Goal: Information Seeking & Learning: Learn about a topic

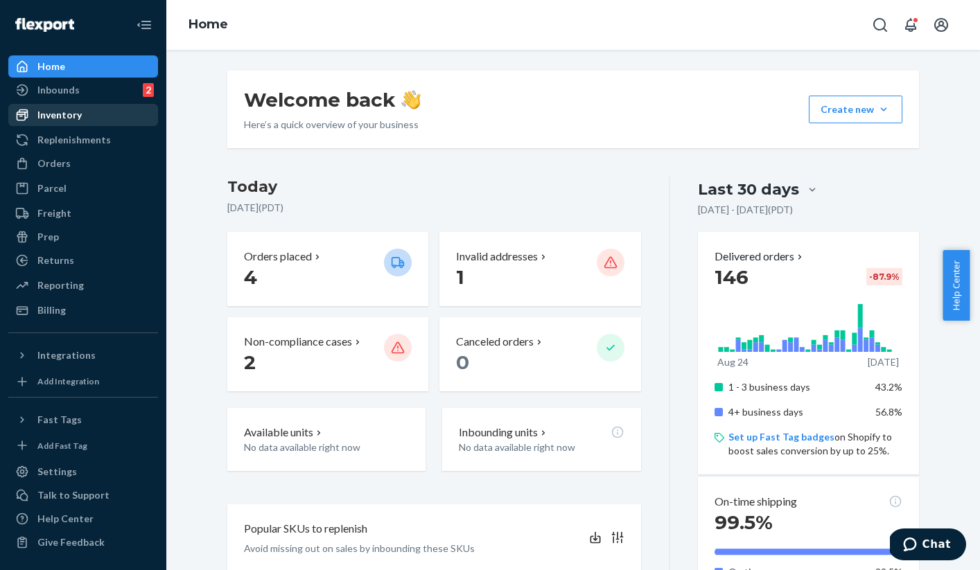
click at [90, 122] on div "Inventory" at bounding box center [83, 114] width 147 height 19
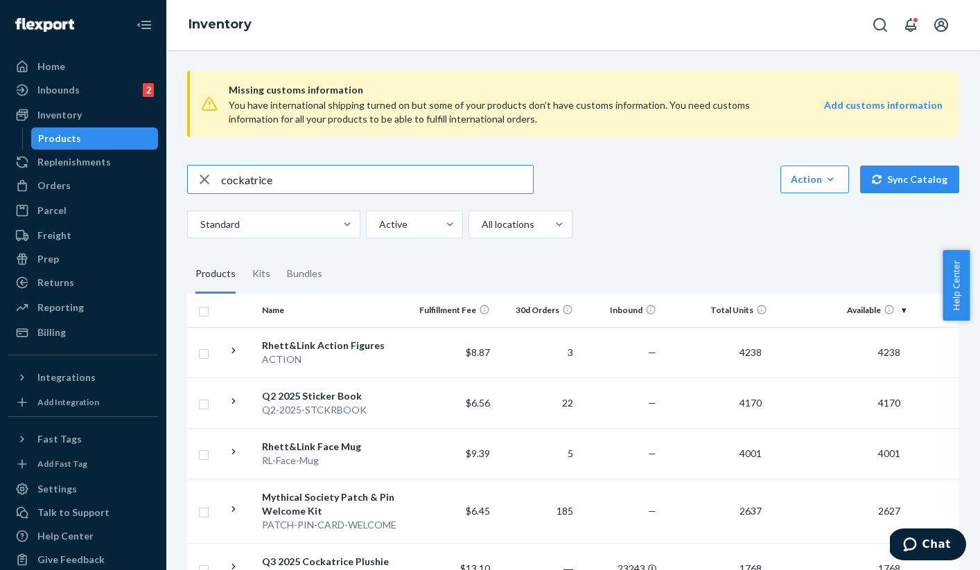
type input "cockatrice"
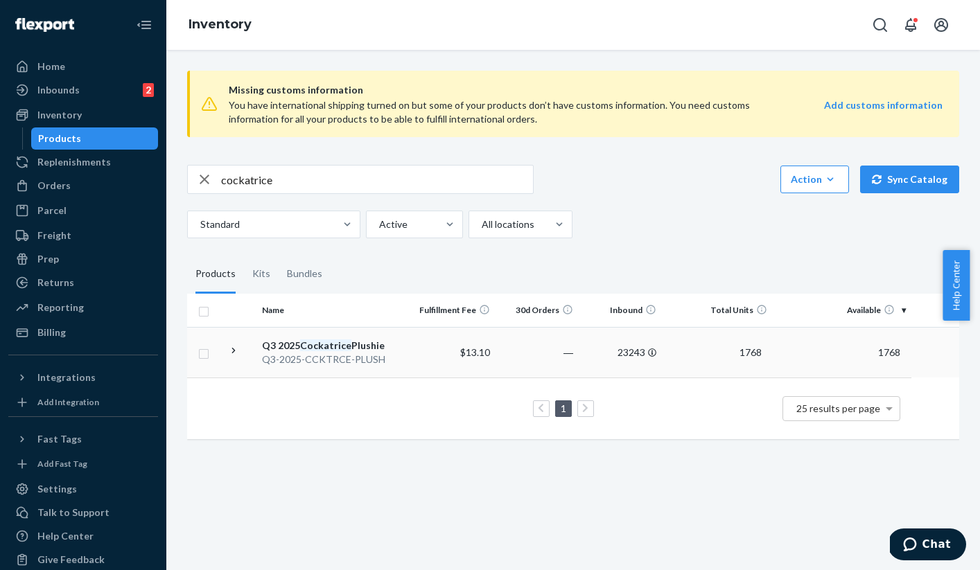
click at [423, 374] on td "$13.10" at bounding box center [453, 352] width 83 height 51
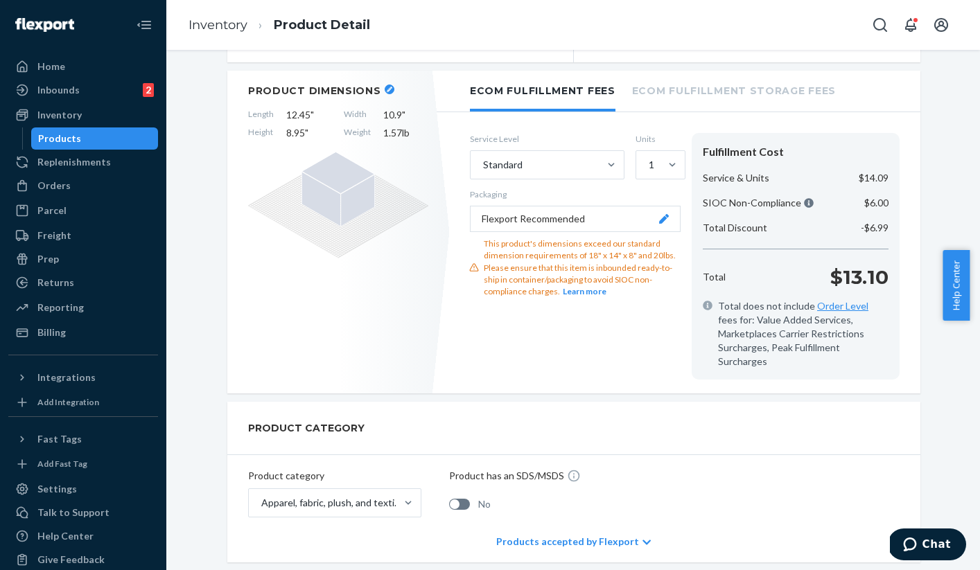
scroll to position [170, 0]
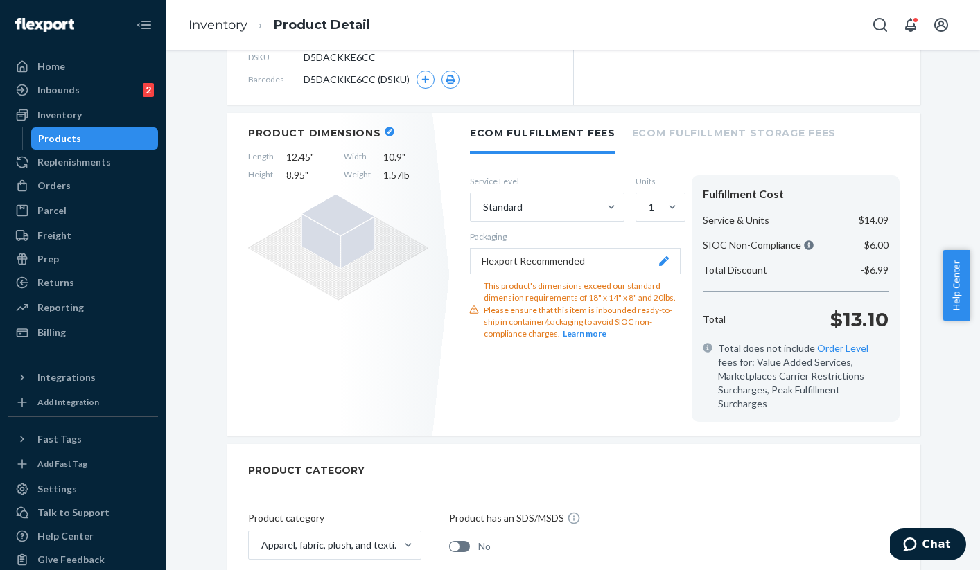
click at [387, 131] on icon "button" at bounding box center [390, 132] width 6 height 6
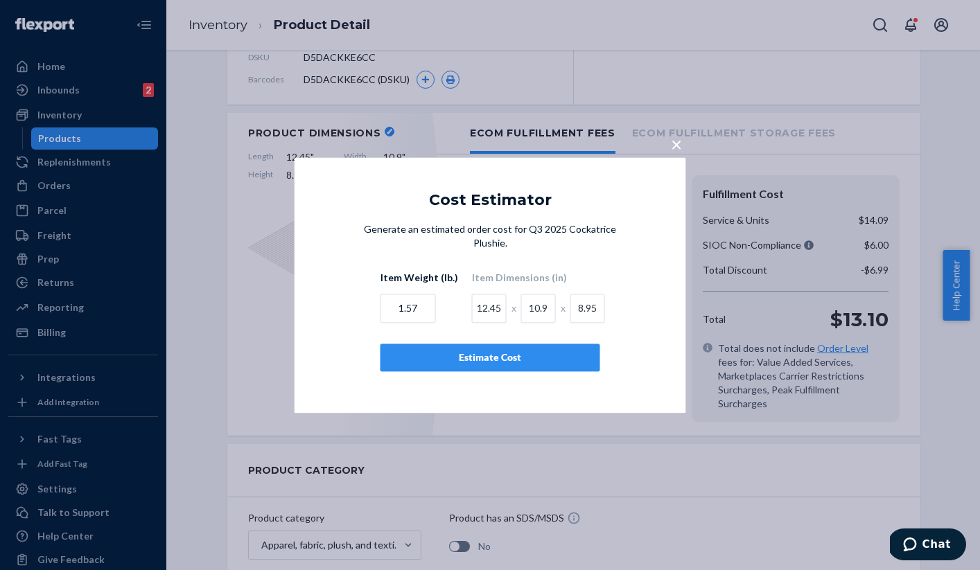
click at [258, 250] on div "× Cost Estimator Generate an estimated order cost for Q3 2025 Cockatrice Plushi…" at bounding box center [490, 285] width 980 height 570
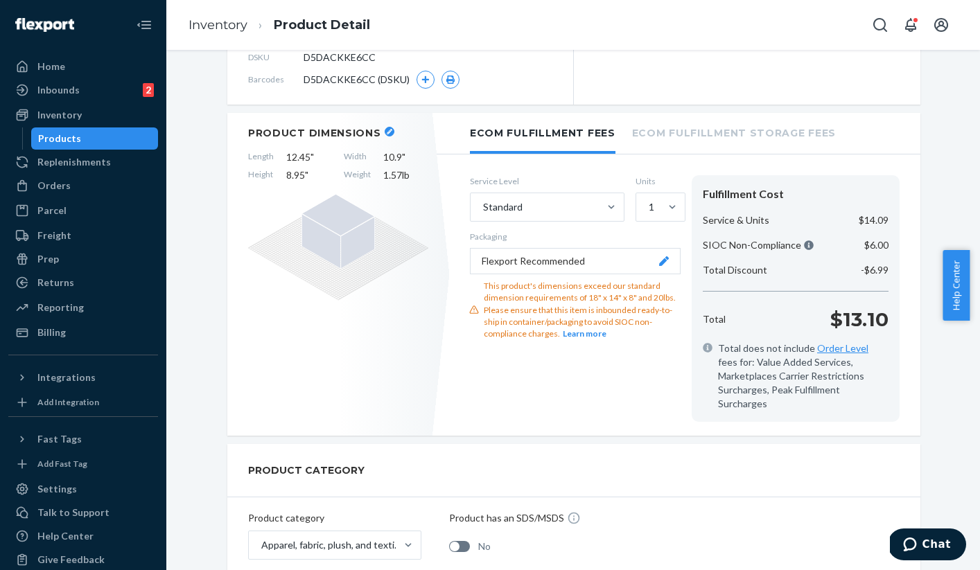
click at [593, 317] on div "This product's dimensions exceed our standard dimension requirements of 18" x 1…" at bounding box center [582, 310] width 197 height 60
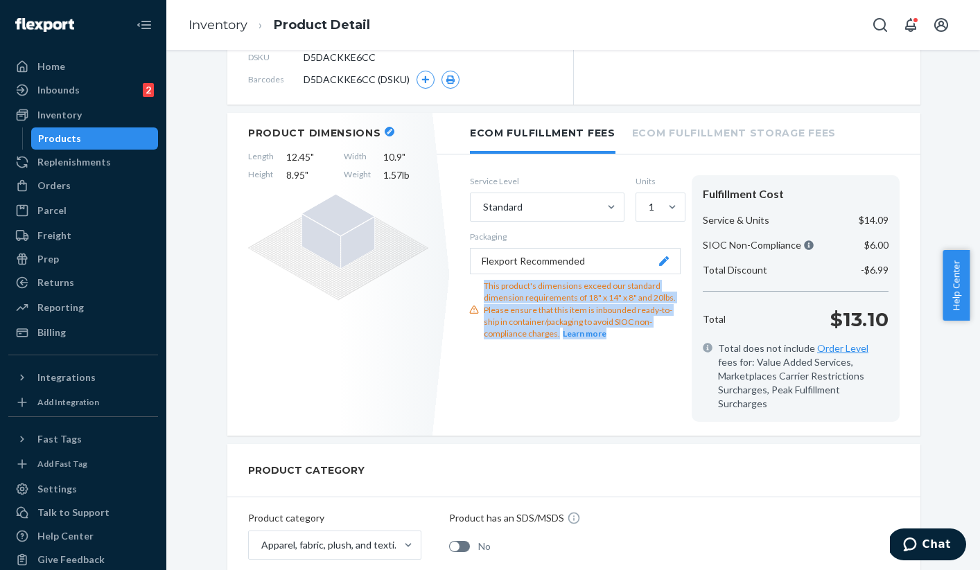
click at [593, 317] on div "This product's dimensions exceed our standard dimension requirements of 18" x 1…" at bounding box center [582, 310] width 197 height 60
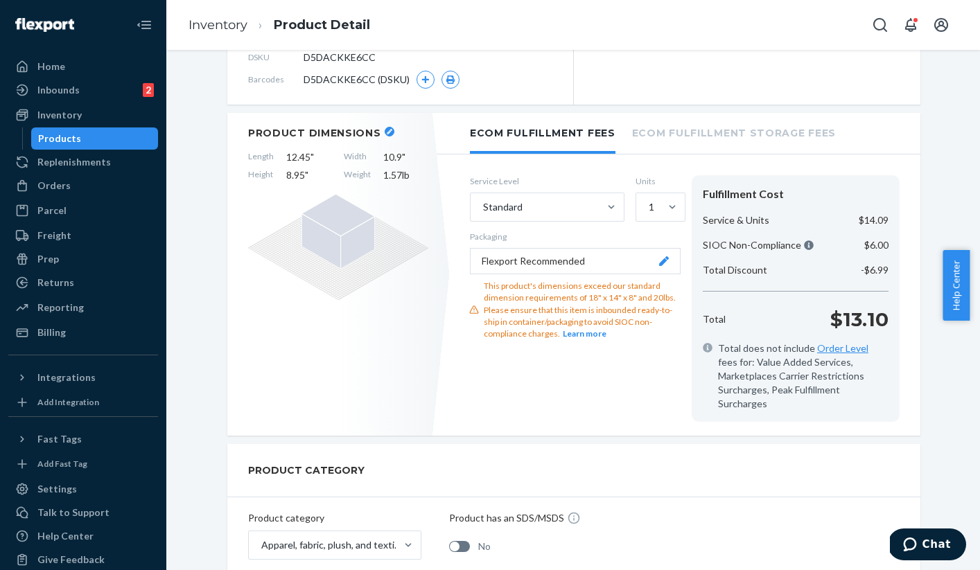
click at [638, 350] on div "Service Level Standard Units 1 Packaging Flexport Recommended This product's di…" at bounding box center [575, 298] width 211 height 247
click at [385, 134] on button "button" at bounding box center [390, 132] width 10 height 10
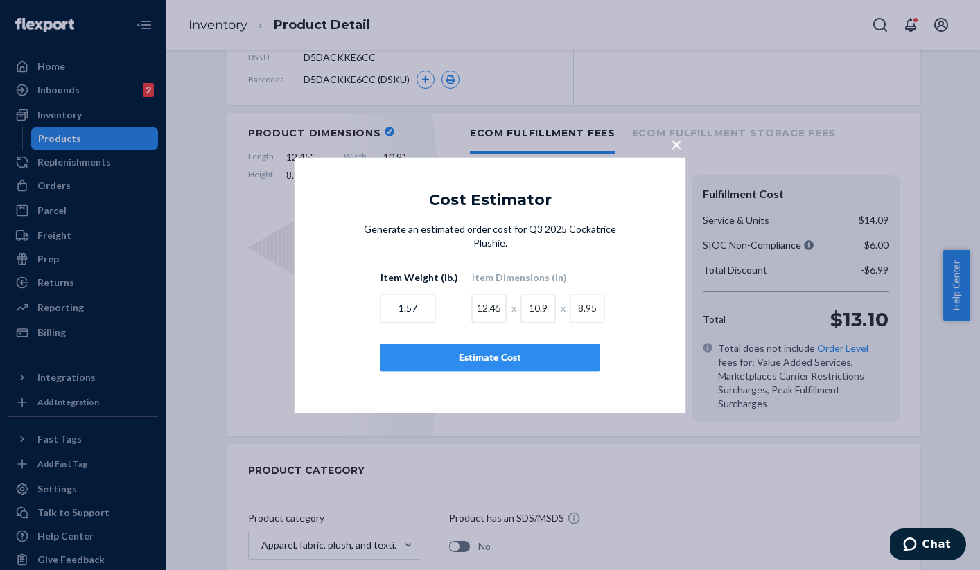
click at [489, 358] on button "Estimate Cost" at bounding box center [490, 358] width 220 height 28
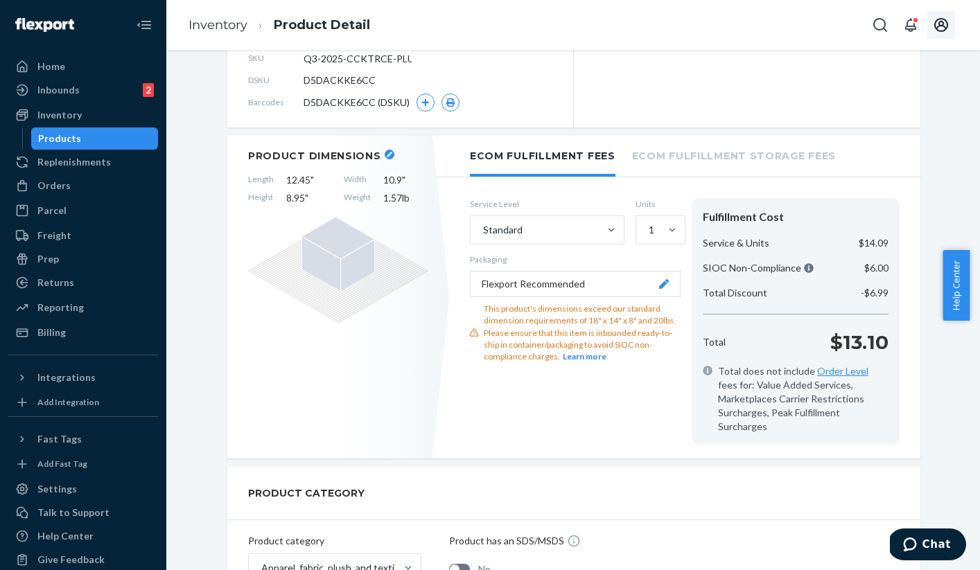
click at [941, 29] on icon "Open account menu" at bounding box center [941, 25] width 17 height 17
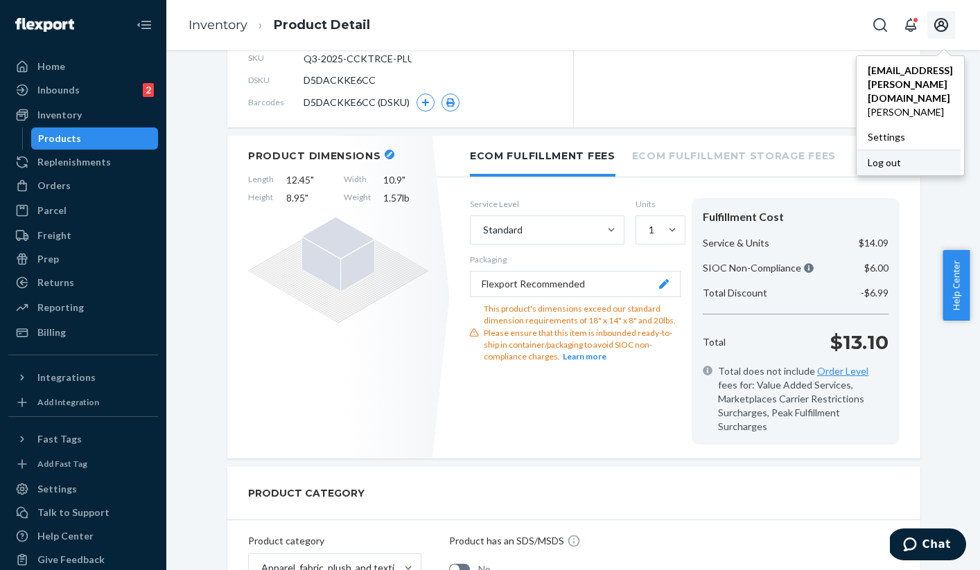
click at [857, 150] on div "Log out" at bounding box center [909, 163] width 104 height 26
